Goal: Share content

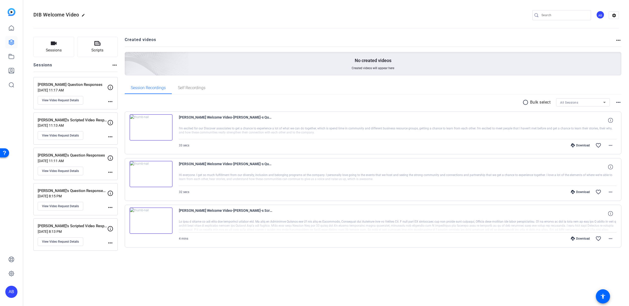
click at [604, 254] on div "radio_button_unchecked Bulk select All Sessions more_horiz [PERSON_NAME] Welcom…" at bounding box center [373, 178] width 497 height 169
click at [612, 238] on mat-icon "more_horiz" at bounding box center [611, 238] width 6 height 6
click at [601, 268] on span "Share MP4" at bounding box center [598, 268] width 30 height 6
click at [154, 220] on img at bounding box center [151, 220] width 43 height 26
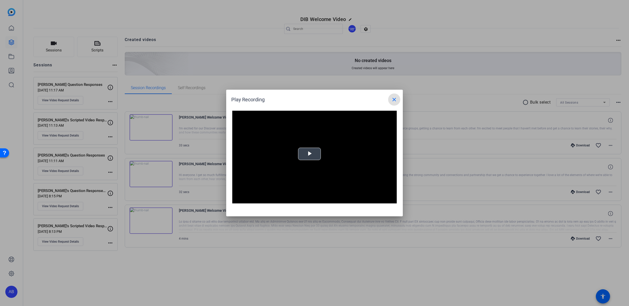
click at [310, 154] on span "Video Player" at bounding box center [310, 154] width 0 height 0
click at [237, 199] on span "Video Player" at bounding box center [237, 199] width 10 height 0
drag, startPoint x: 258, startPoint y: 201, endPoint x: 250, endPoint y: 201, distance: 8.4
click at [251, 201] on div "Play Mute Current Time 0:00 / Duration 4:08 Loaded : 100.00% 0:00 0:00 Stream T…" at bounding box center [314, 200] width 165 height 8
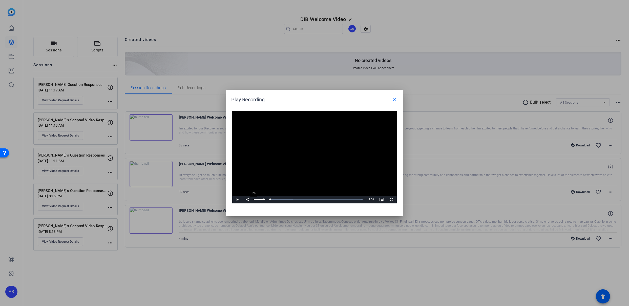
click at [253, 200] on div "0%" at bounding box center [258, 200] width 13 height 8
click at [246, 199] on span "Video Player" at bounding box center [248, 199] width 10 height 0
click at [237, 199] on span "Video Player" at bounding box center [237, 199] width 10 height 0
